Goal: Task Accomplishment & Management: Manage account settings

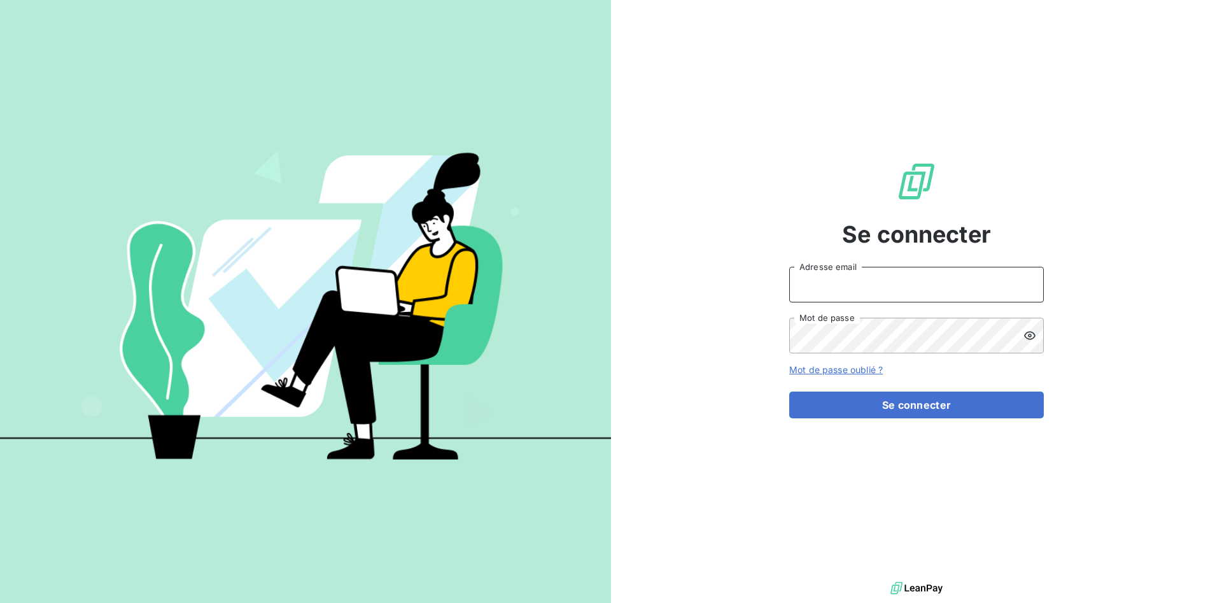
click at [889, 273] on input "Adresse email" at bounding box center [916, 285] width 255 height 36
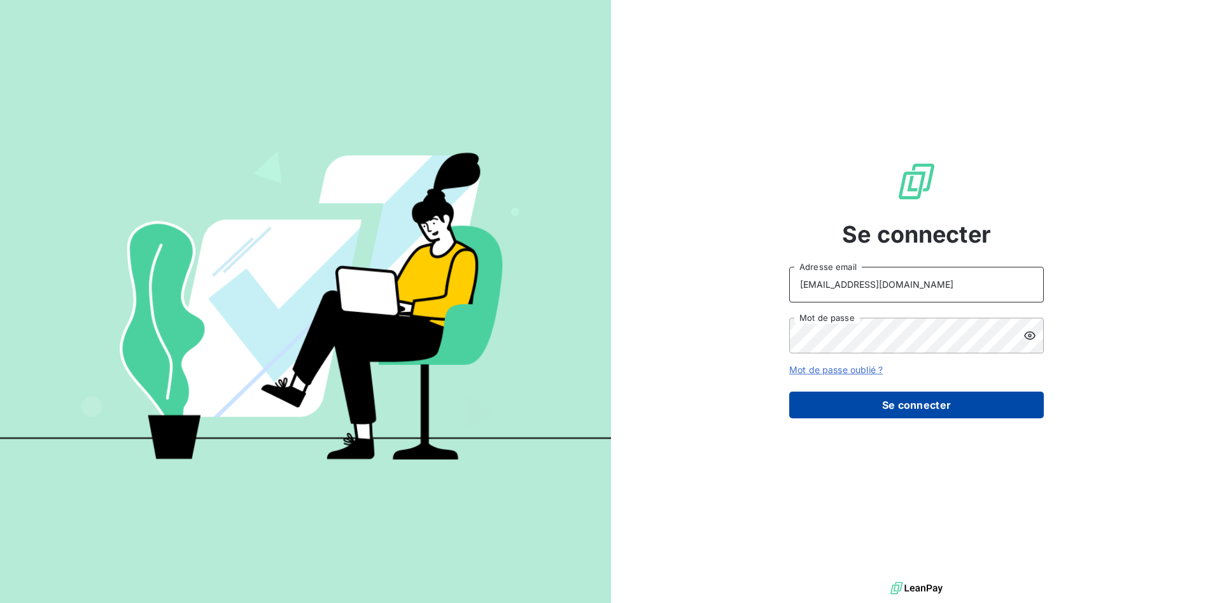
type input "[EMAIL_ADDRESS][DOMAIN_NAME]"
click at [889, 402] on button "Se connecter" at bounding box center [916, 405] width 255 height 27
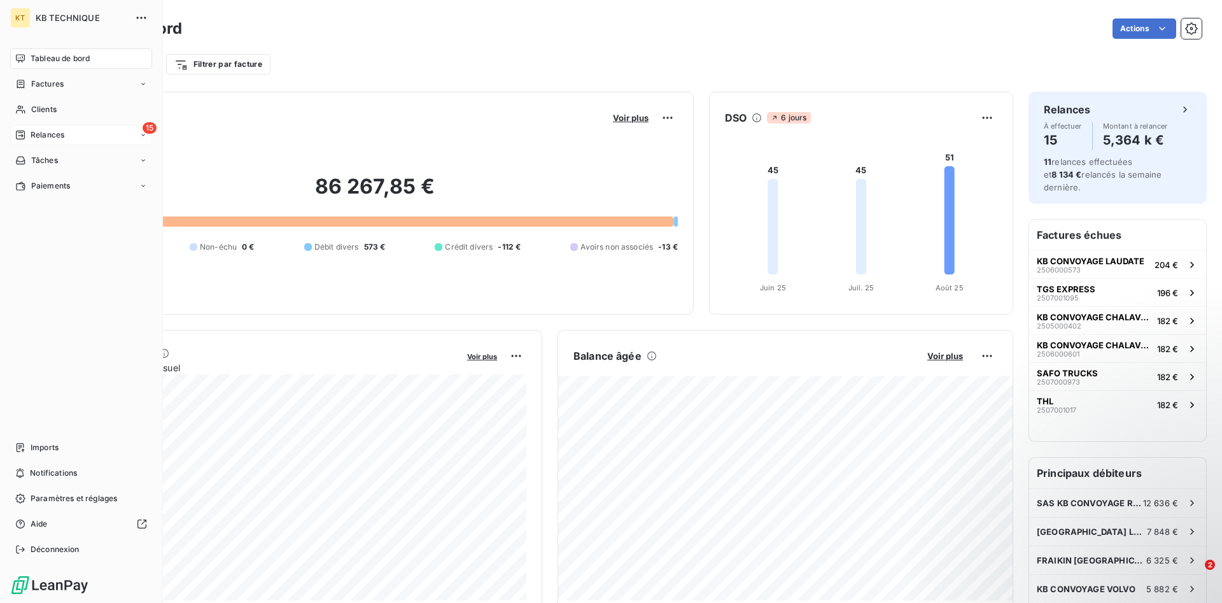
click at [31, 132] on span "Relances" at bounding box center [48, 134] width 34 height 11
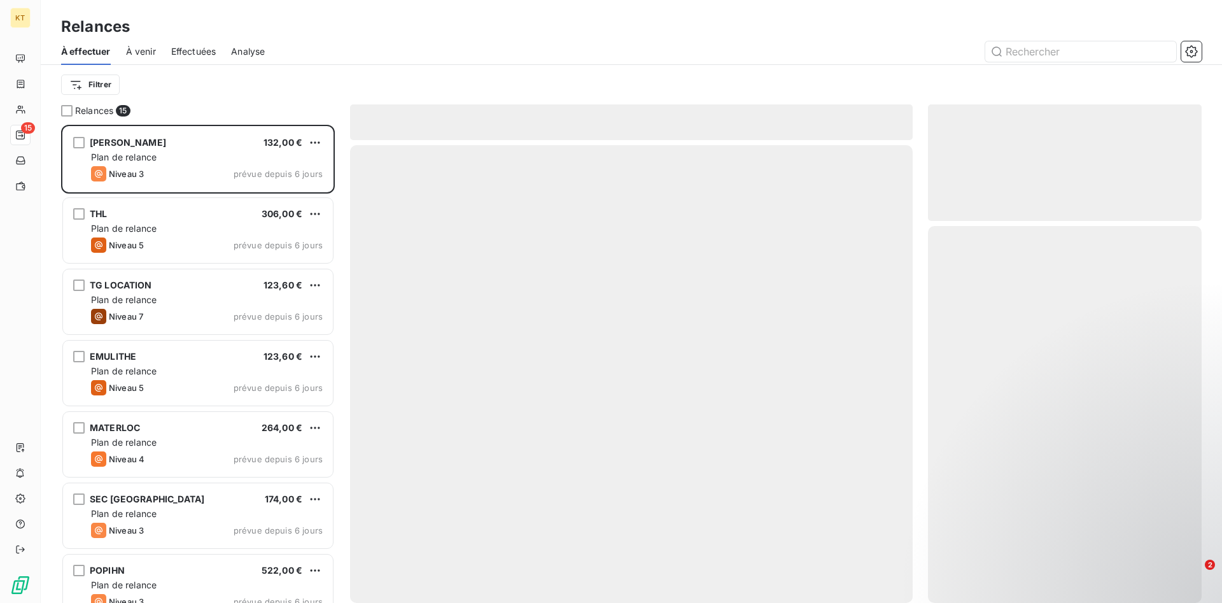
scroll to position [478, 274]
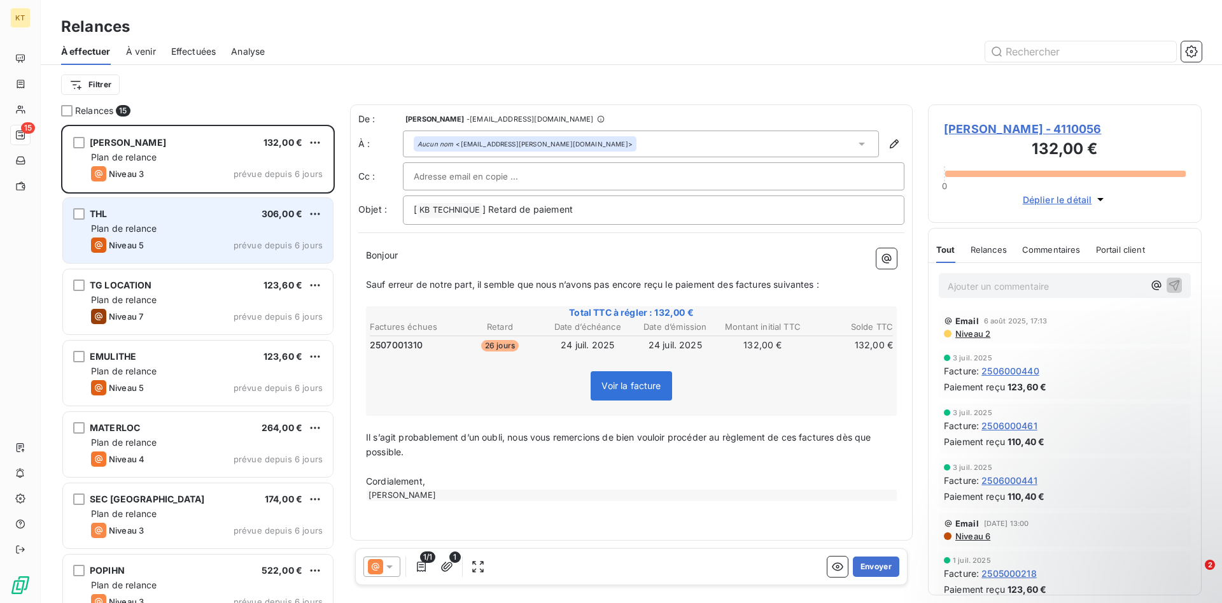
click at [178, 248] on div "Niveau 5 prévue depuis 6 jours" at bounding box center [207, 244] width 232 height 15
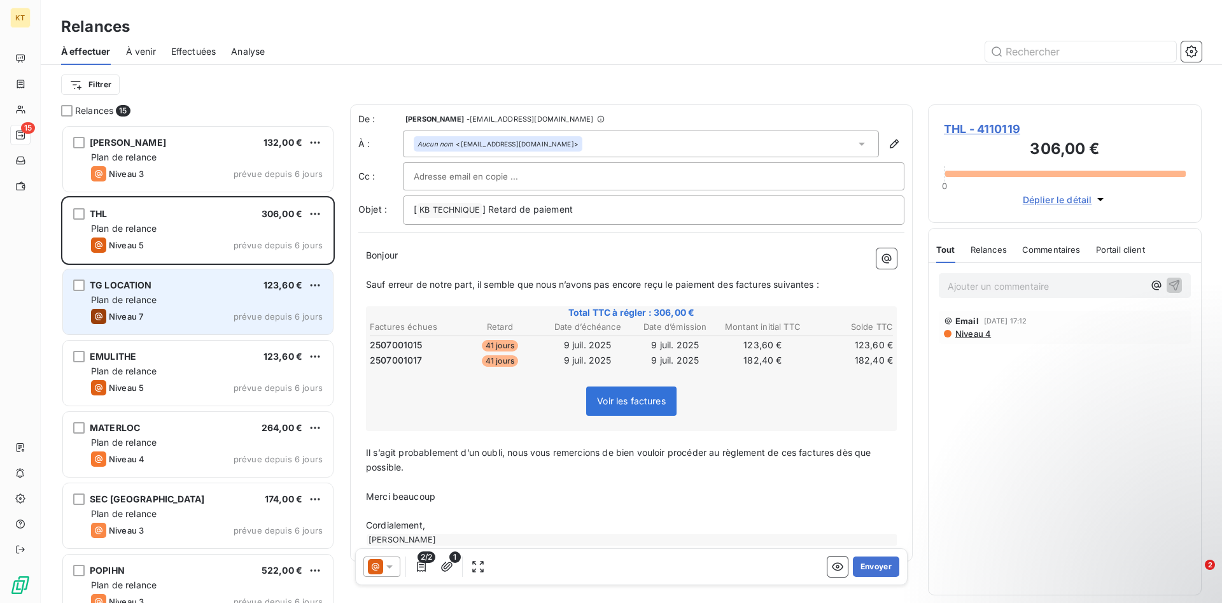
click at [173, 311] on div "Niveau 7 prévue depuis 6 jours" at bounding box center [207, 316] width 232 height 15
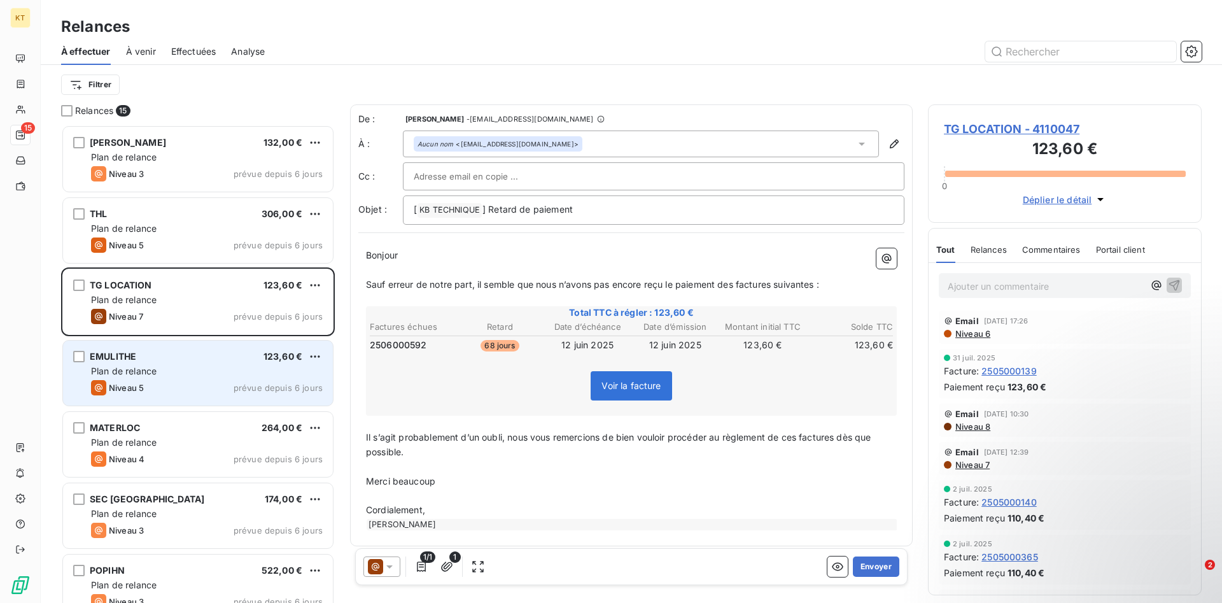
click at [239, 378] on div "EMULITHE 123,60 € Plan de relance Niveau 5 prévue depuis 6 jours" at bounding box center [198, 373] width 270 height 65
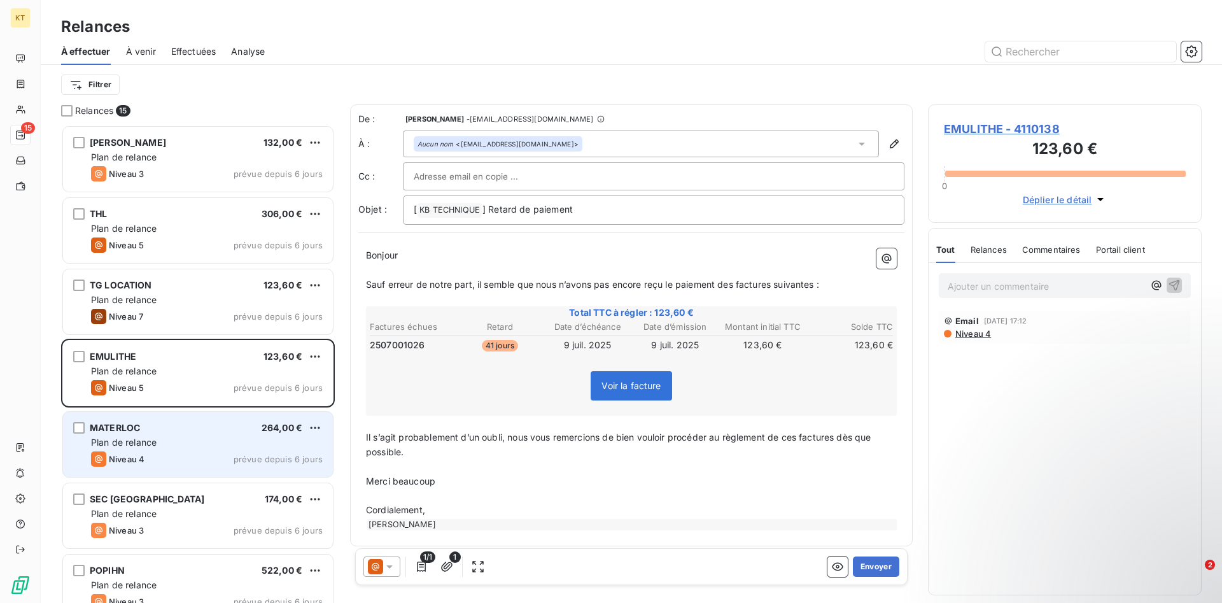
click at [197, 434] on div "MATERLOC 264,00 € Plan de relance Niveau 4 prévue depuis 6 jours" at bounding box center [198, 444] width 270 height 65
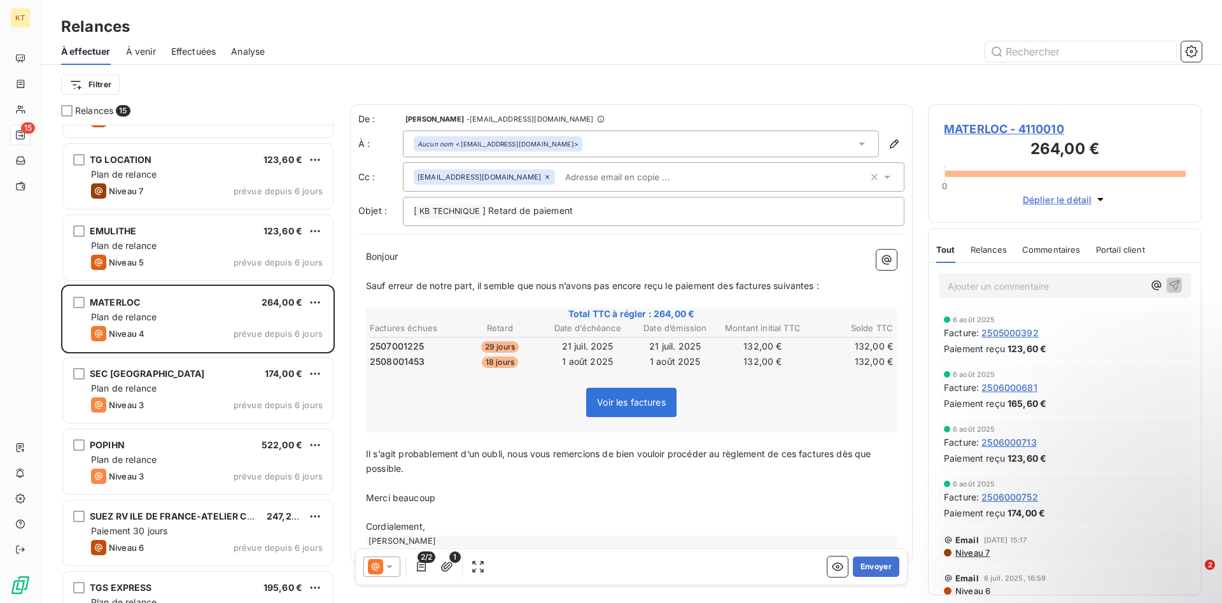
scroll to position [131, 0]
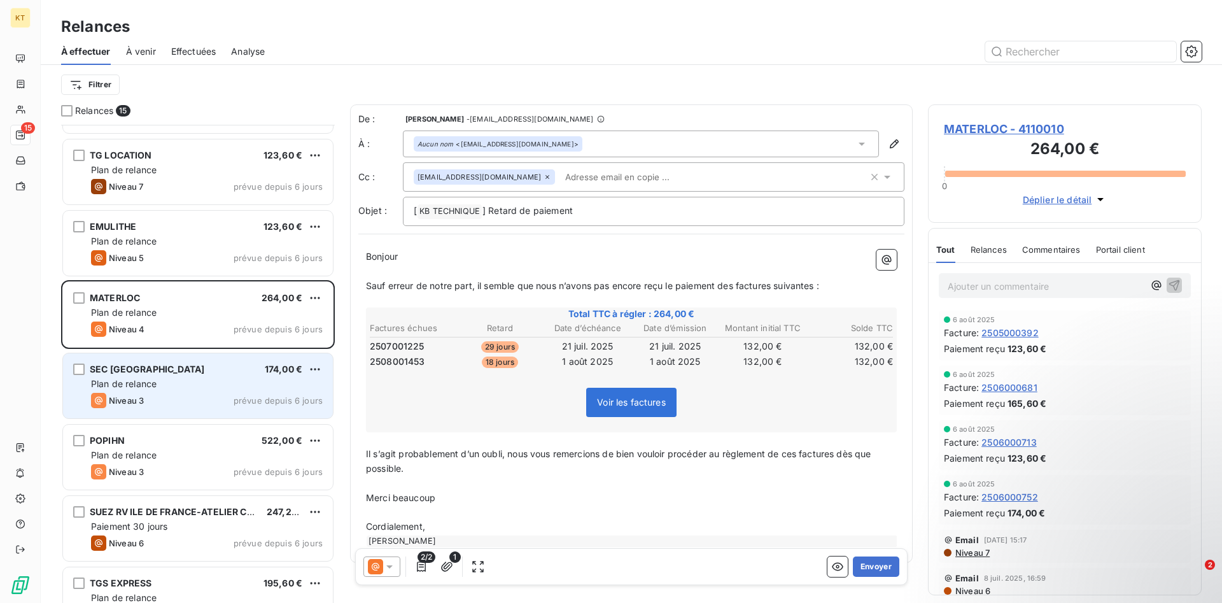
click at [143, 394] on div "Niveau 3" at bounding box center [117, 400] width 53 height 15
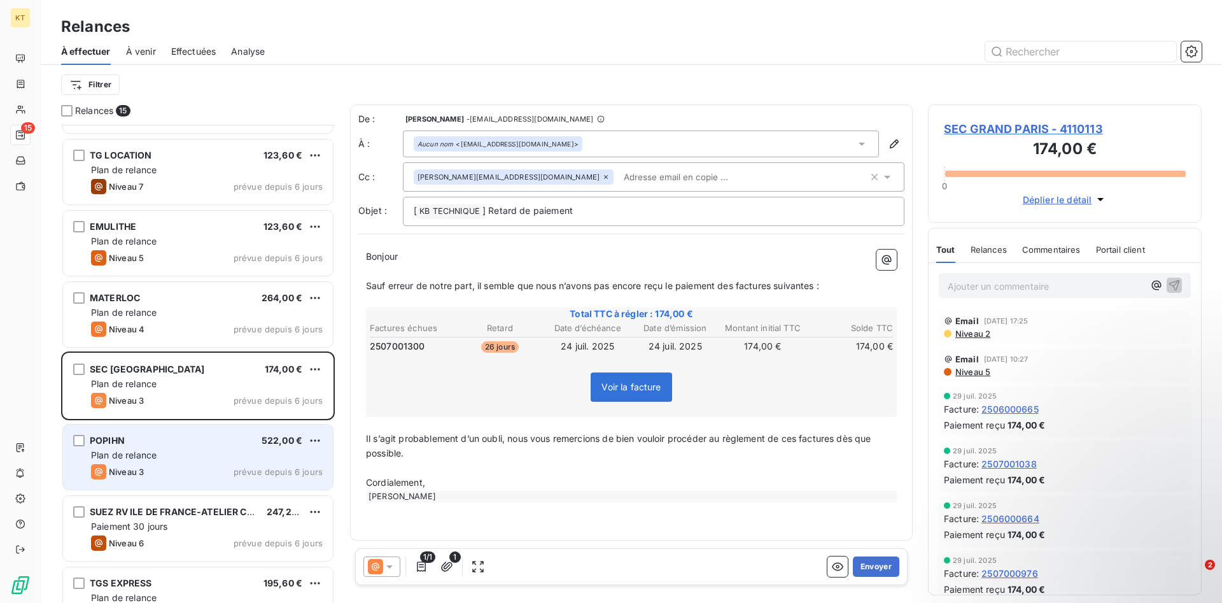
click at [168, 472] on div "Niveau 3 prévue depuis 6 jours" at bounding box center [207, 471] width 232 height 15
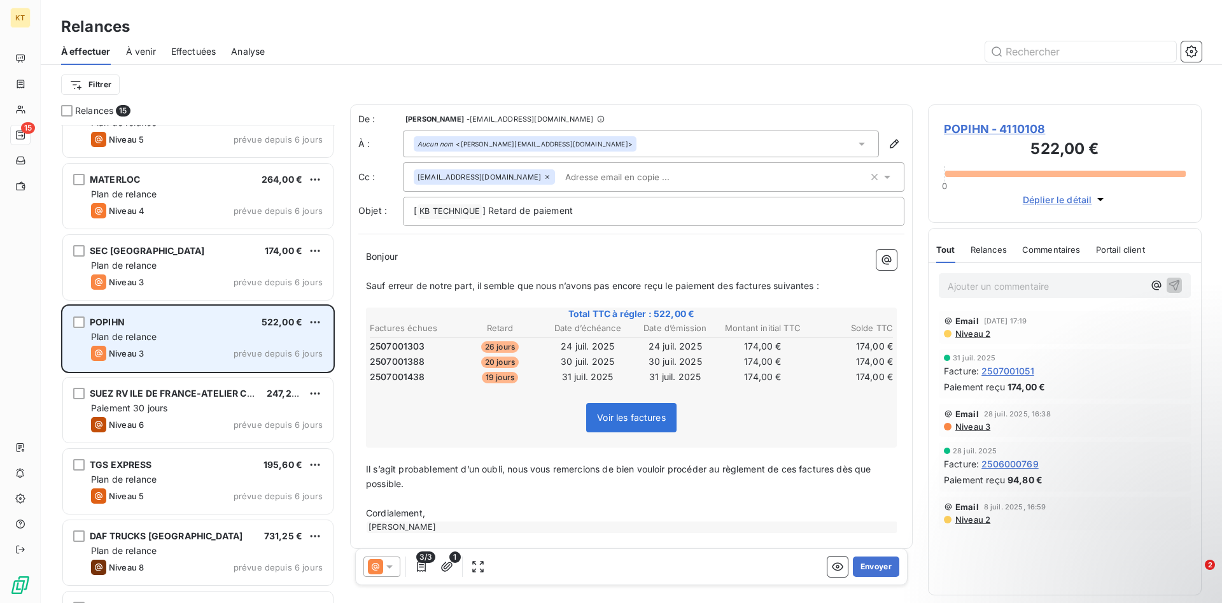
scroll to position [260, 0]
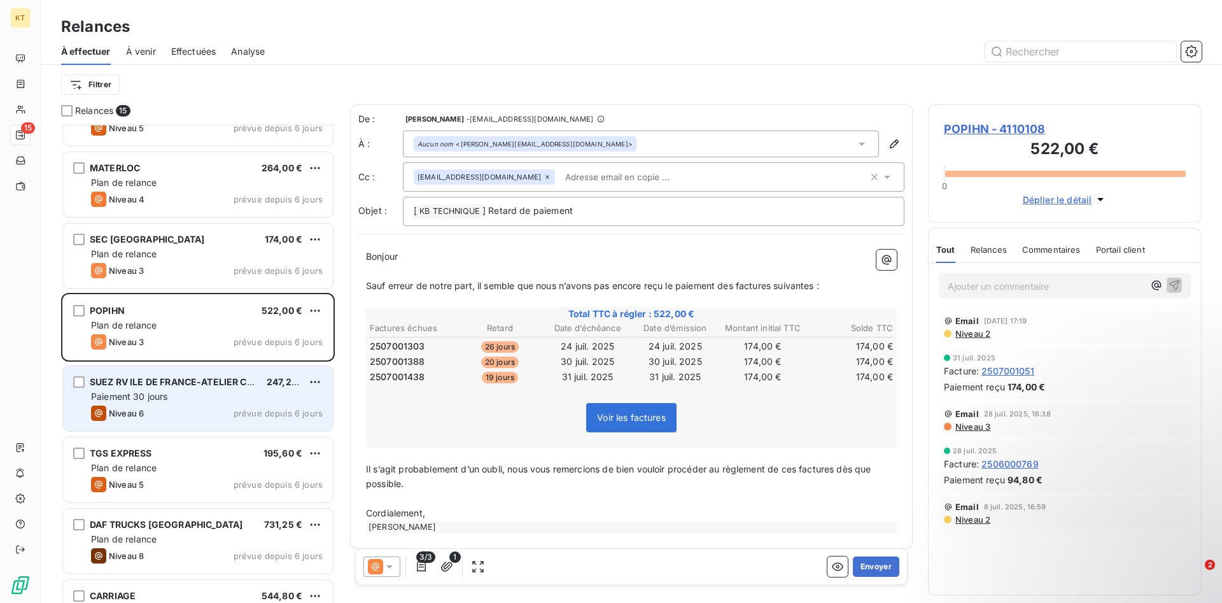
click at [122, 402] on span "Paiement 30 jours" at bounding box center [129, 396] width 77 height 11
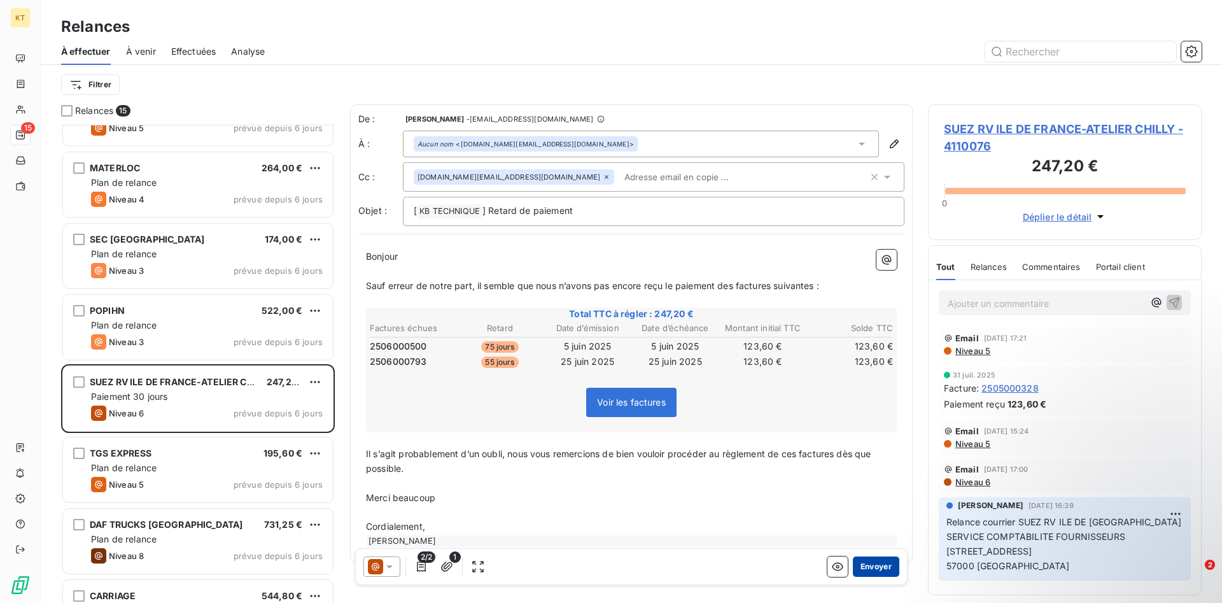
click at [875, 566] on button "Envoyer" at bounding box center [876, 566] width 46 height 20
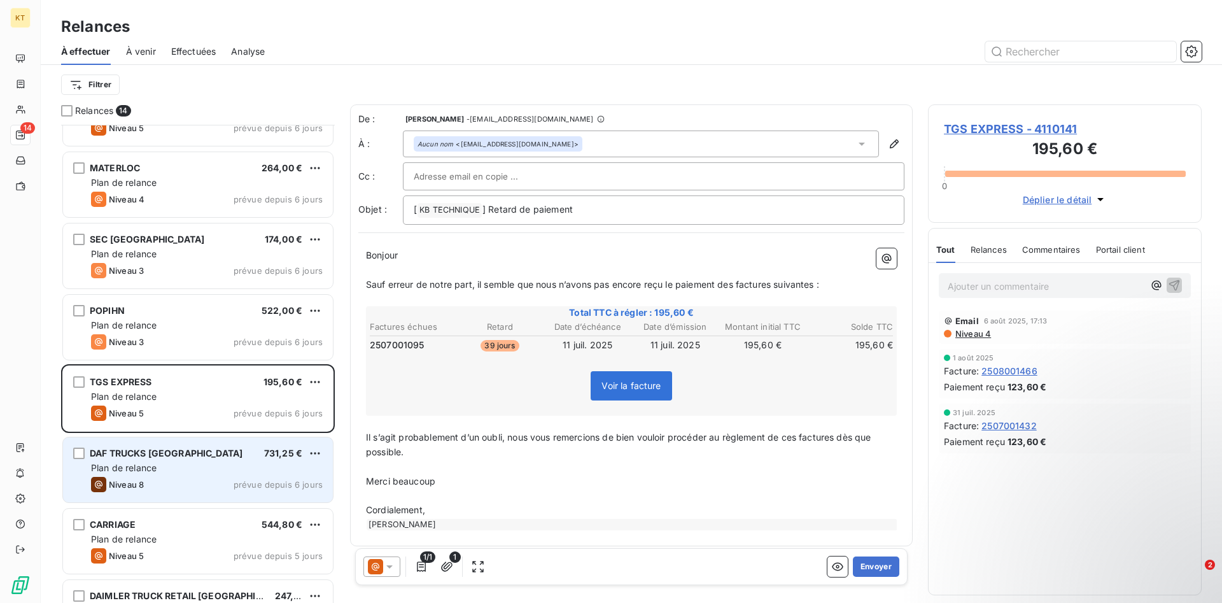
click at [202, 469] on div "Plan de relance" at bounding box center [207, 468] width 232 height 13
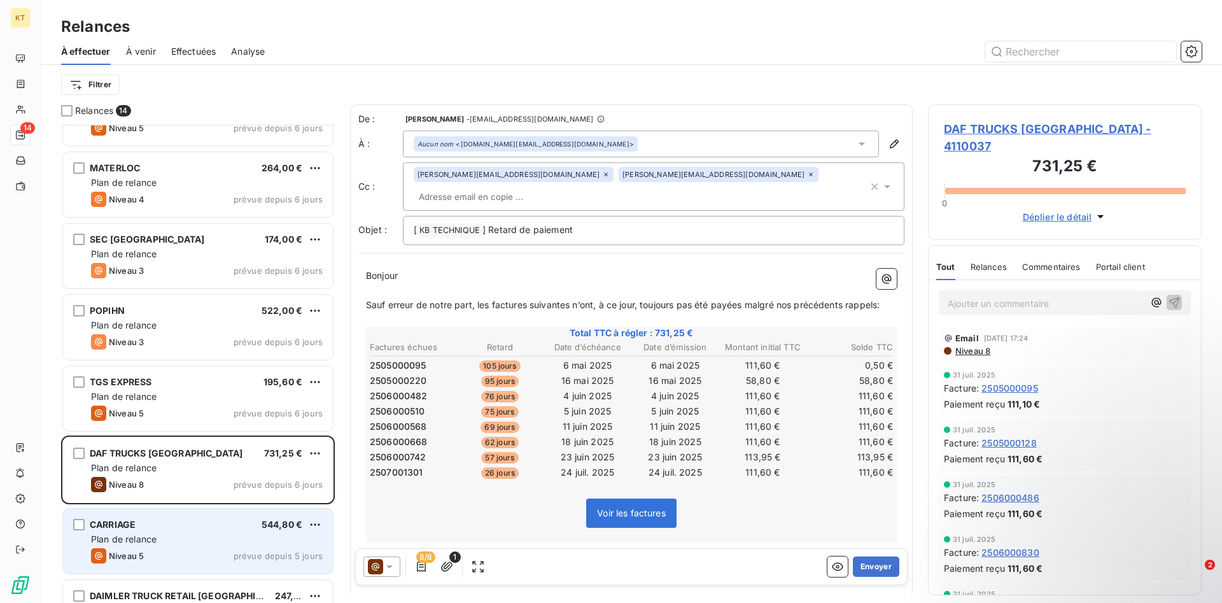
click at [183, 533] on div "Plan de relance" at bounding box center [207, 539] width 232 height 13
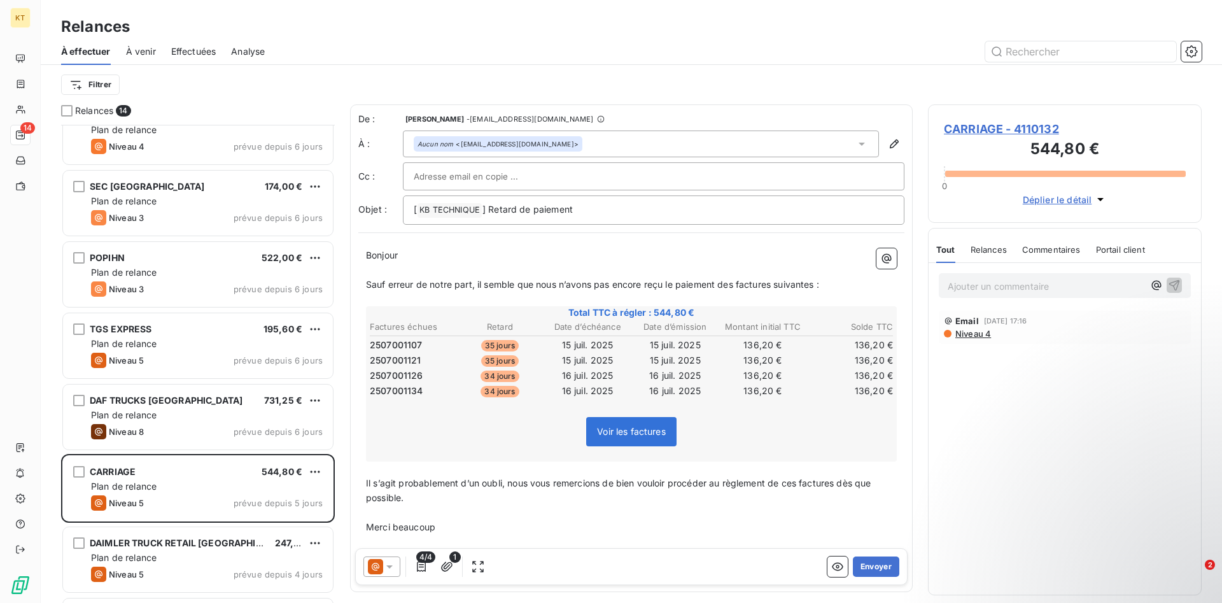
scroll to position [455, 0]
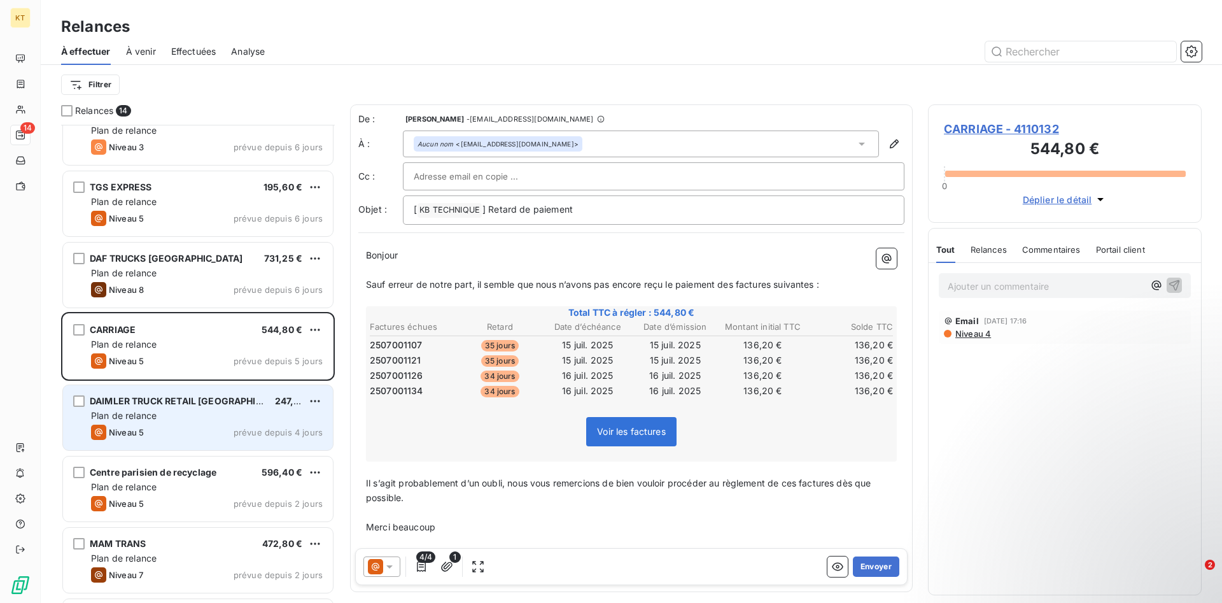
click at [200, 414] on div "Plan de relance" at bounding box center [207, 415] width 232 height 13
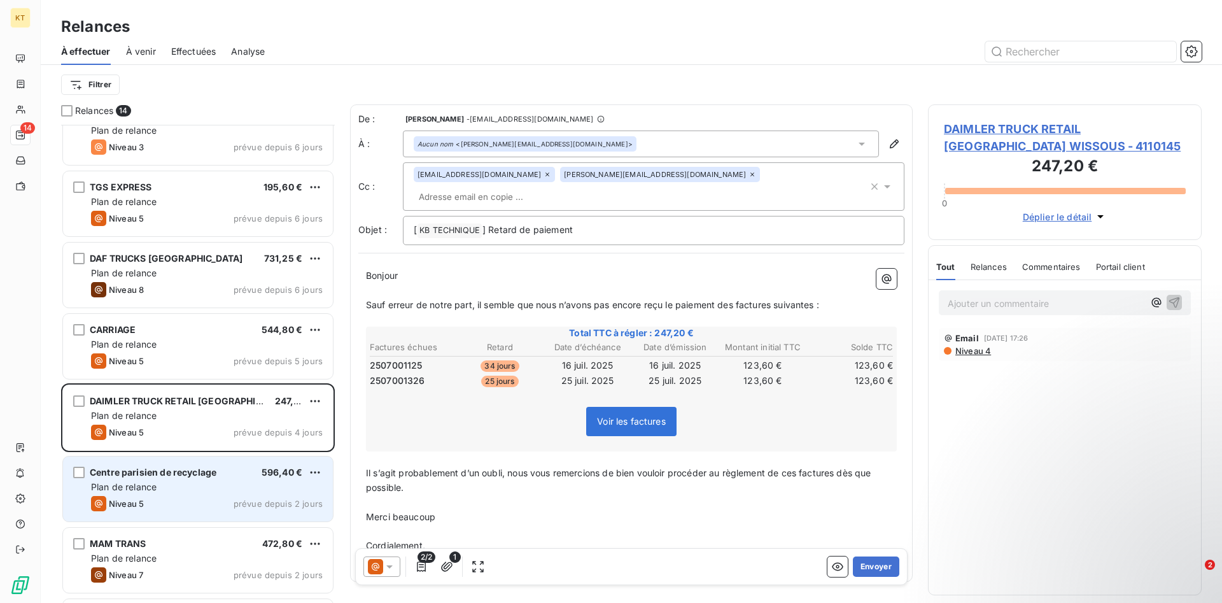
click at [239, 478] on div "Centre parisien de recyclage 596,40 € Plan de relance Niveau 5 prévue depuis 2 …" at bounding box center [198, 488] width 270 height 65
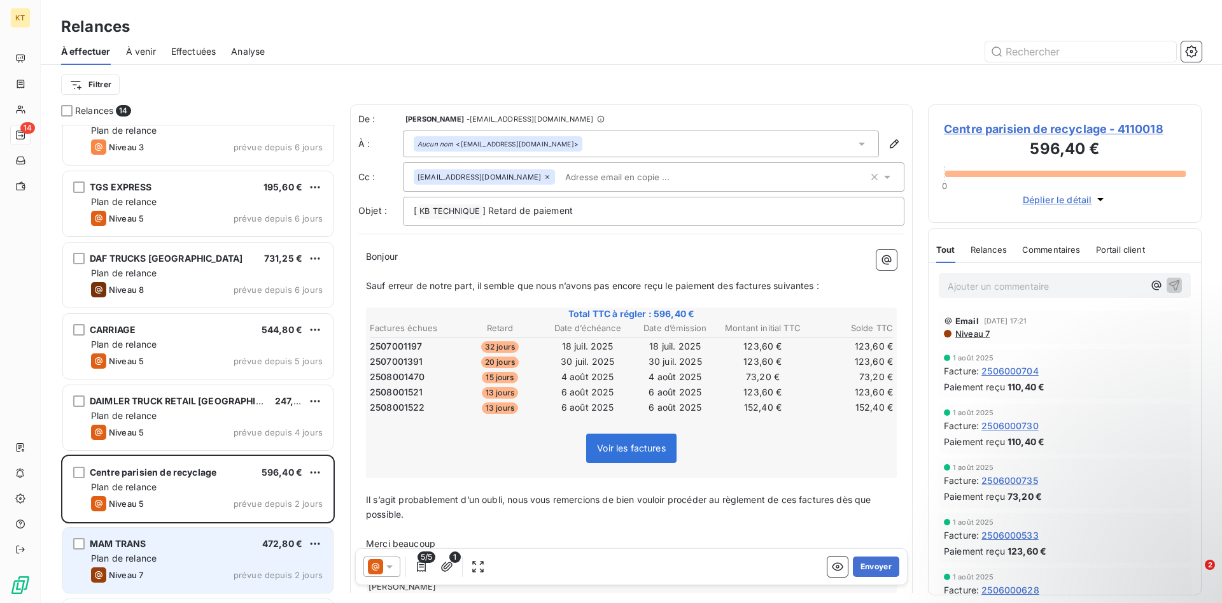
click at [243, 545] on div "MAM TRANS 472,80 €" at bounding box center [207, 543] width 232 height 11
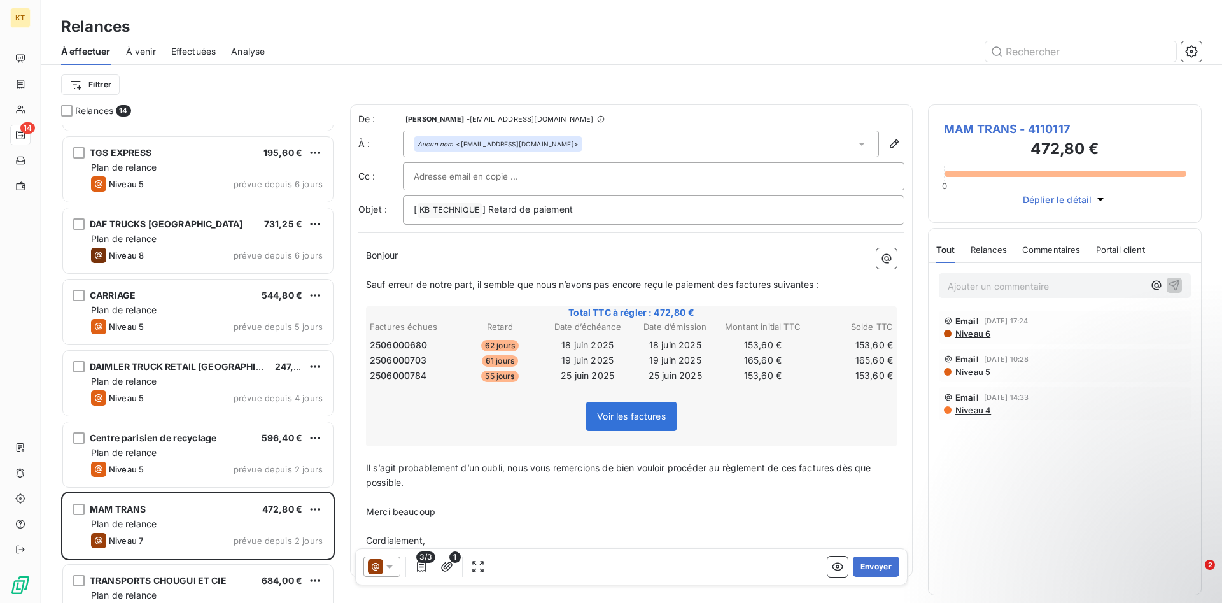
scroll to position [521, 0]
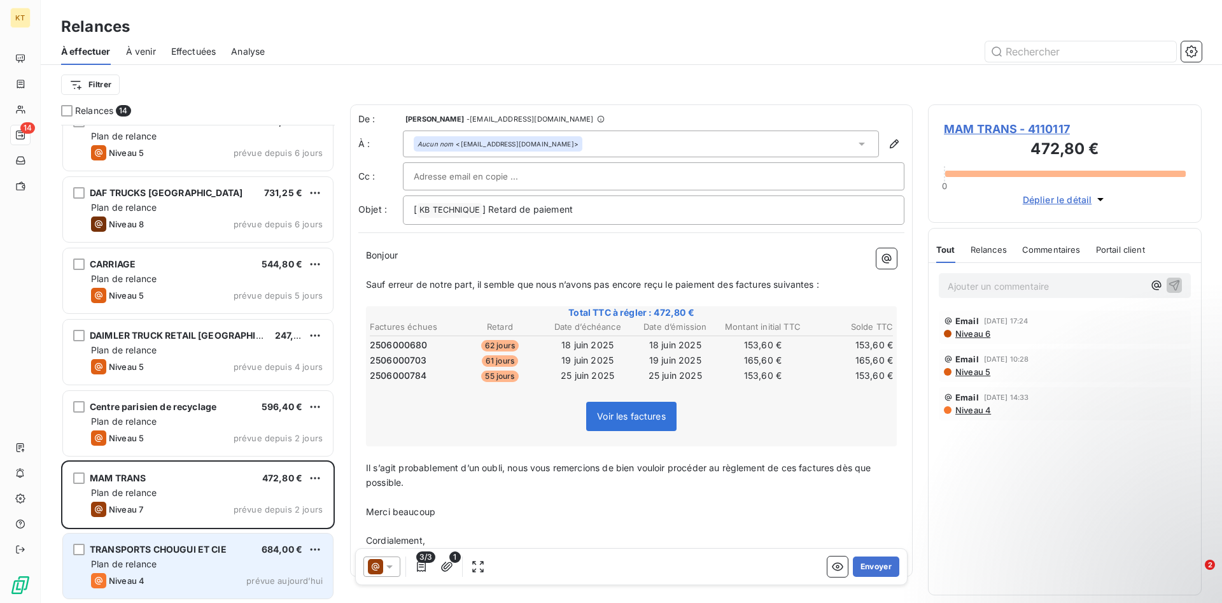
click at [243, 552] on div "TRANSPORTS CHOUGUI ET CIE 684,00 €" at bounding box center [207, 549] width 232 height 11
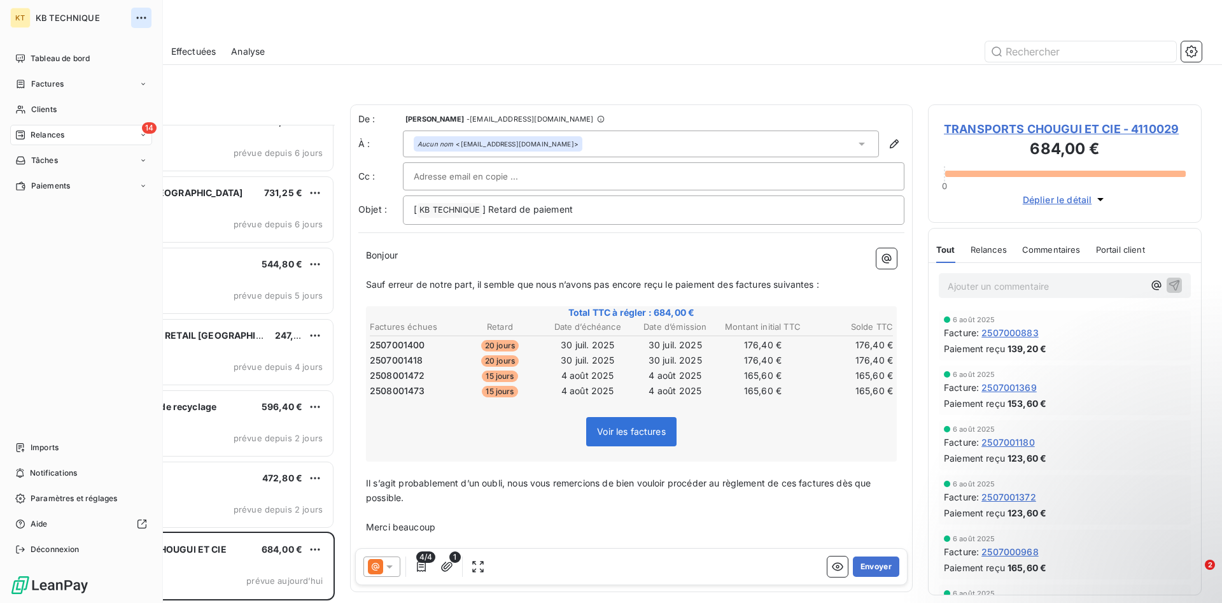
click at [135, 14] on icon "button" at bounding box center [141, 17] width 13 height 13
click at [31, 555] on span "Déconnexion" at bounding box center [55, 549] width 49 height 11
